Goal: Task Accomplishment & Management: Manage account settings

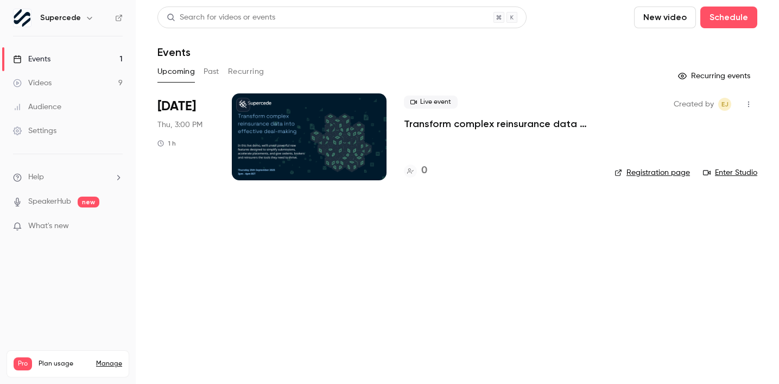
click at [490, 123] on p "Transform complex reinsurance data into effective deal-making" at bounding box center [500, 123] width 193 height 13
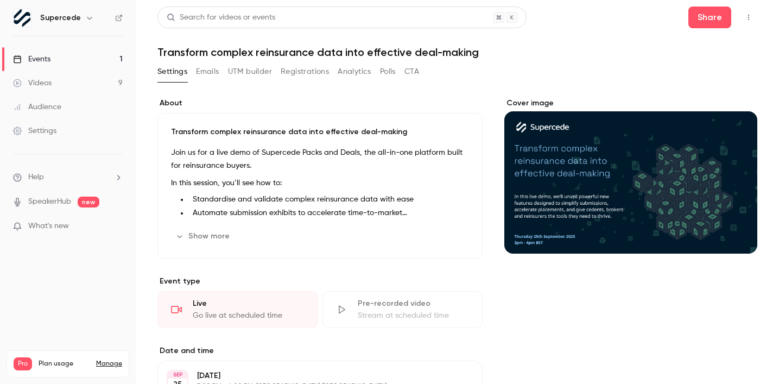
scroll to position [211, 0]
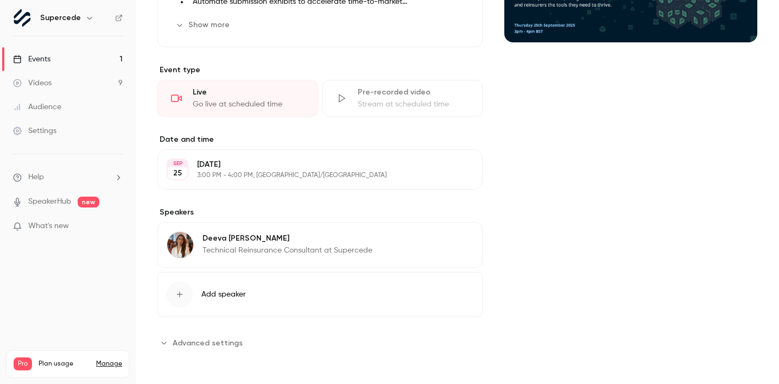
click at [222, 342] on span "Advanced settings" at bounding box center [208, 342] width 70 height 11
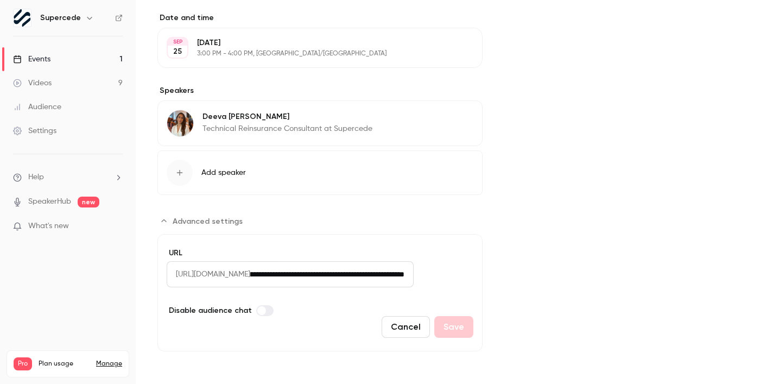
scroll to position [0, 119]
drag, startPoint x: 311, startPoint y: 276, endPoint x: 527, endPoint y: 295, distance: 216.7
click at [528, 297] on div "About Transform complex reinsurance data into effective deal-making Join us for…" at bounding box center [457, 58] width 600 height 586
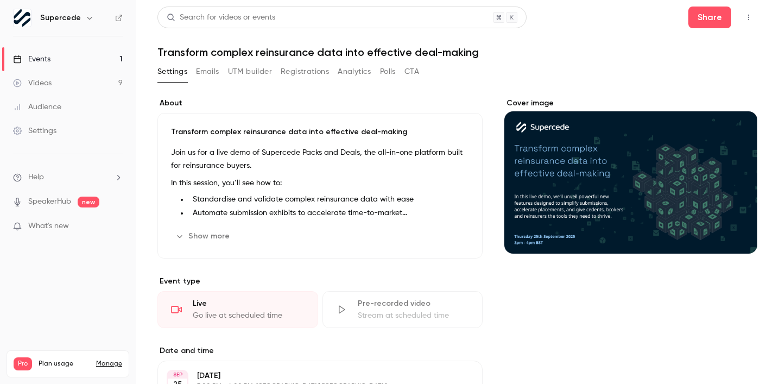
click at [288, 72] on button "Registrations" at bounding box center [305, 71] width 48 height 17
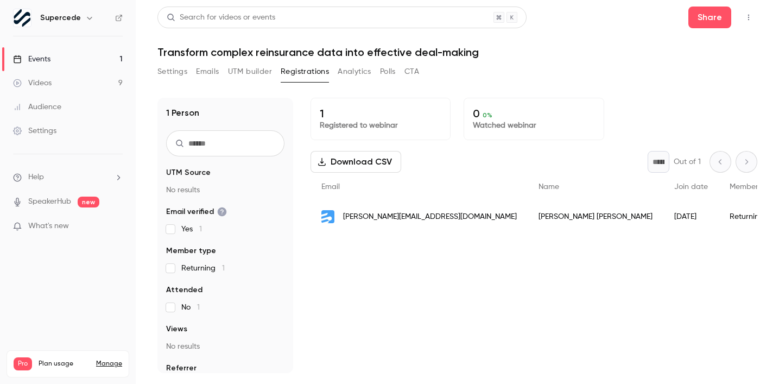
click at [174, 67] on button "Settings" at bounding box center [172, 71] width 30 height 17
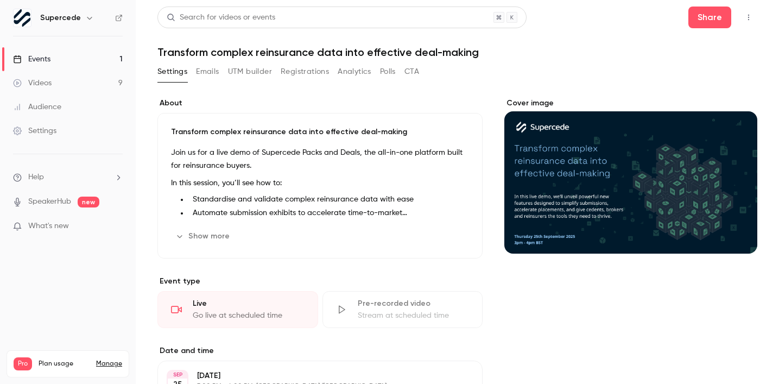
click at [308, 77] on button "Registrations" at bounding box center [305, 71] width 48 height 17
